Goal: Information Seeking & Learning: Learn about a topic

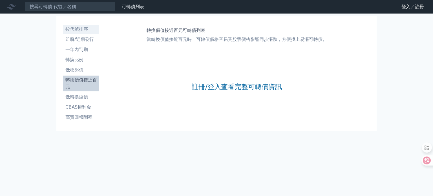
click at [76, 29] on li "按代號排序" at bounding box center [81, 29] width 36 height 7
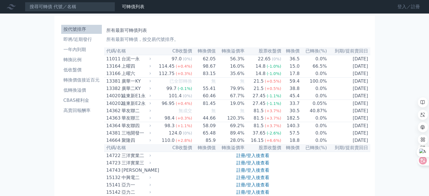
click at [402, 8] on link "登入／註冊" at bounding box center [409, 6] width 32 height 9
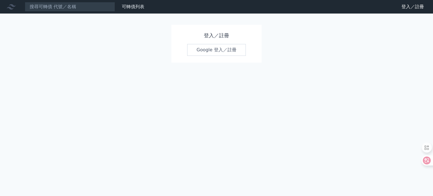
click at [227, 50] on link "Google 登入／註冊" at bounding box center [216, 50] width 59 height 12
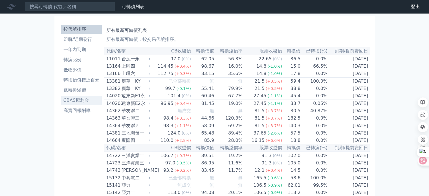
click at [80, 102] on li "CBAS權利金" at bounding box center [81, 100] width 41 height 7
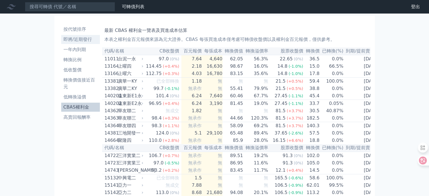
click at [87, 38] on li "即將/近期發行" at bounding box center [80, 39] width 39 height 7
